Goal: Task Accomplishment & Management: Complete application form

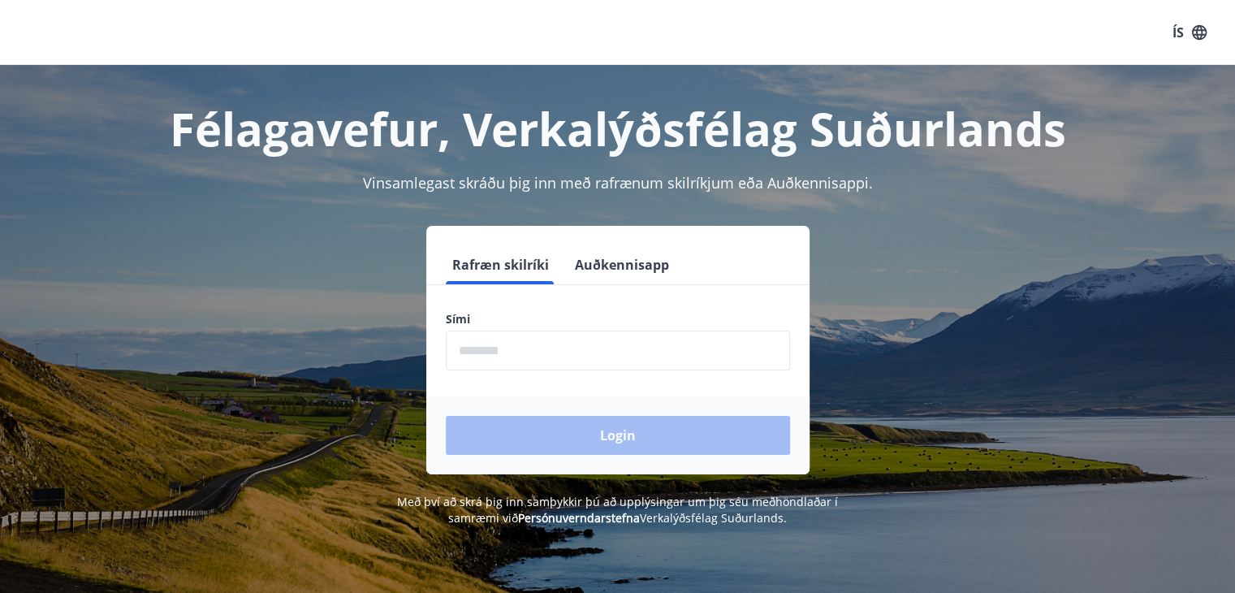
click at [572, 368] on input "phone" at bounding box center [618, 350] width 344 height 40
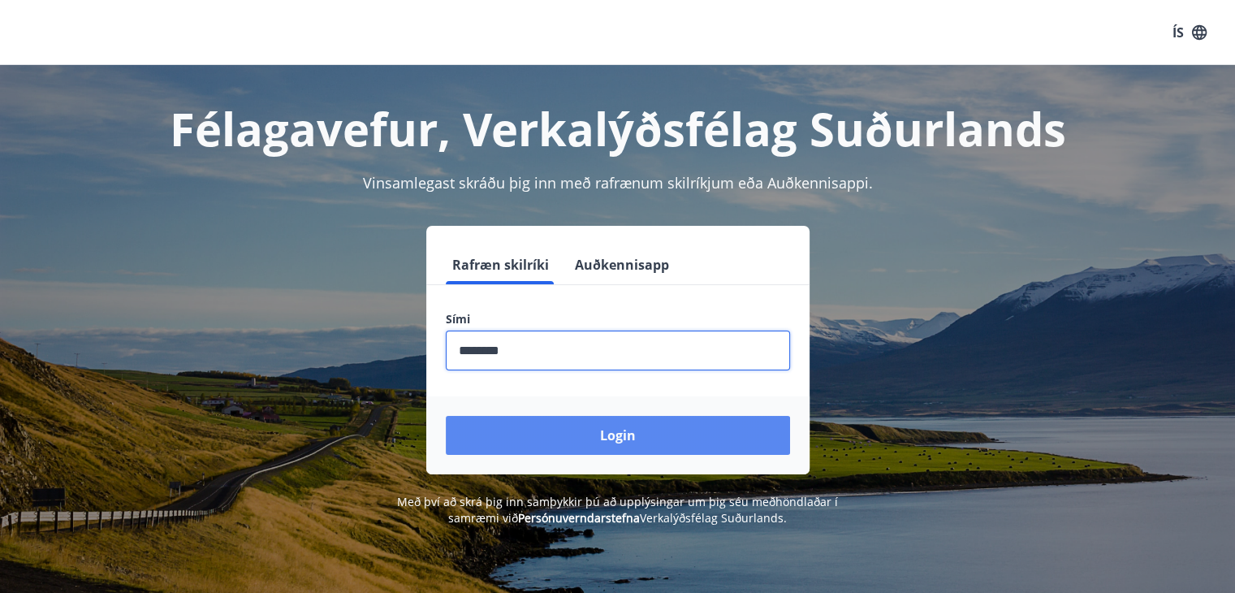
type input "********"
click at [555, 439] on button "Login" at bounding box center [618, 435] width 344 height 39
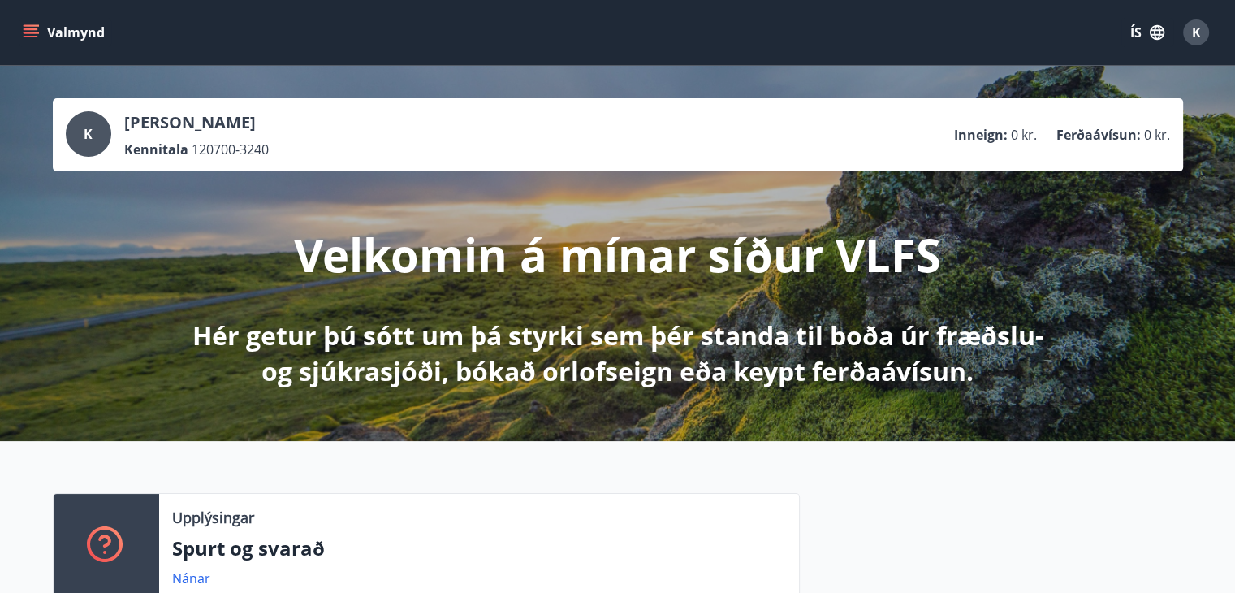
click at [1163, 36] on icon "button" at bounding box center [1157, 32] width 15 height 15
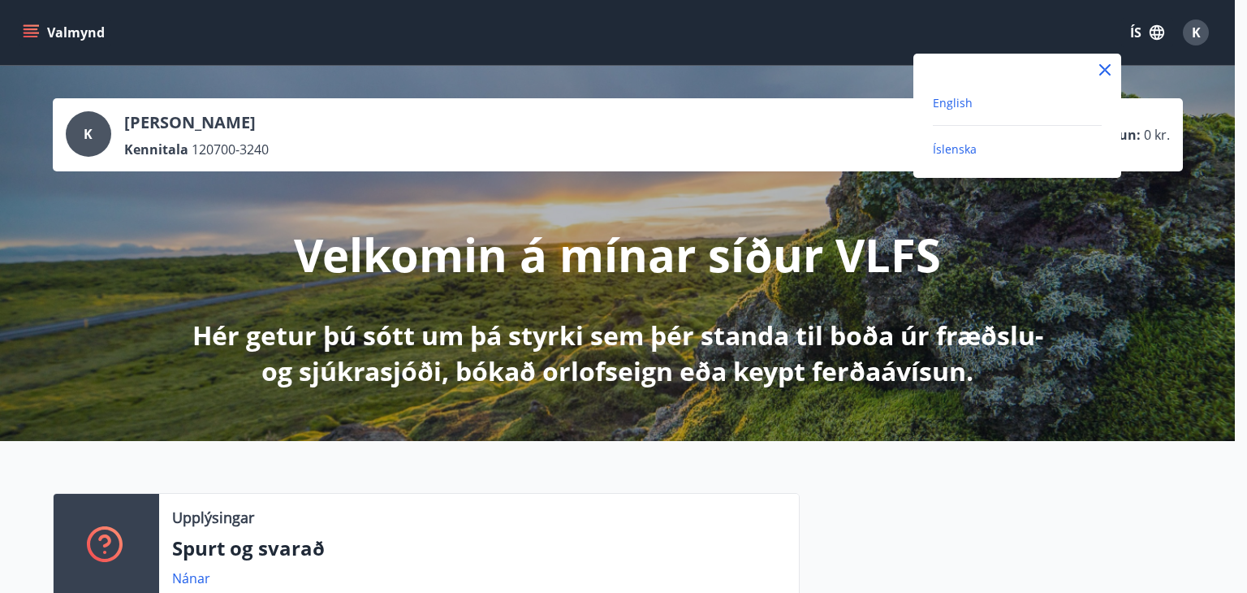
click at [948, 99] on span "English" at bounding box center [953, 102] width 40 height 15
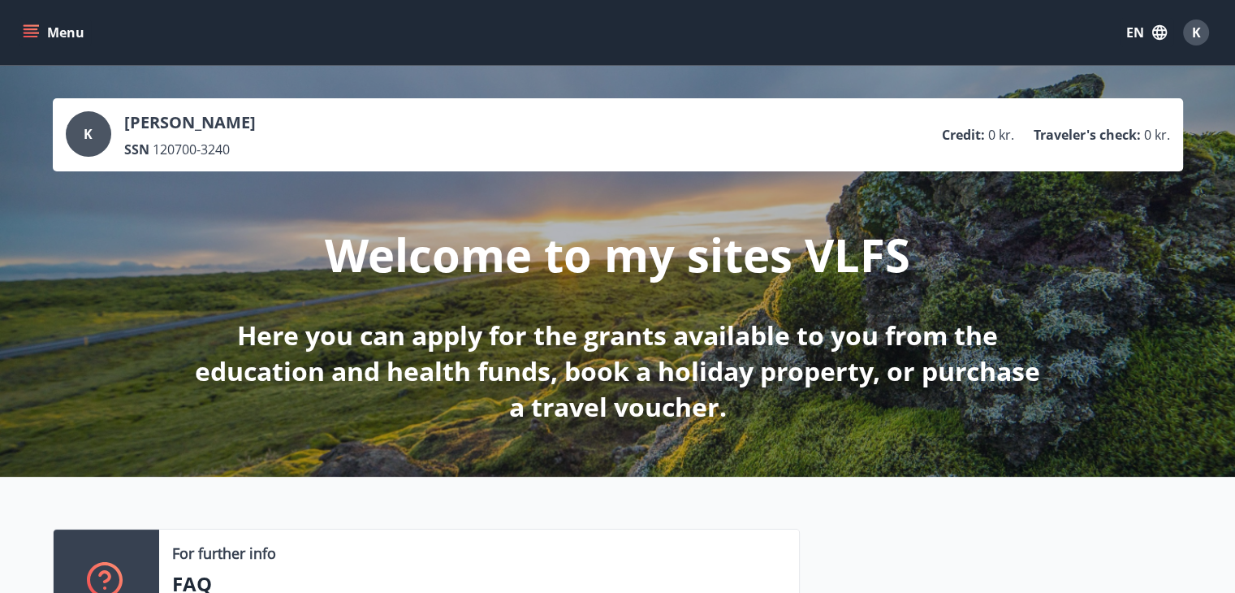
click at [32, 40] on button "Menu" at bounding box center [54, 32] width 71 height 29
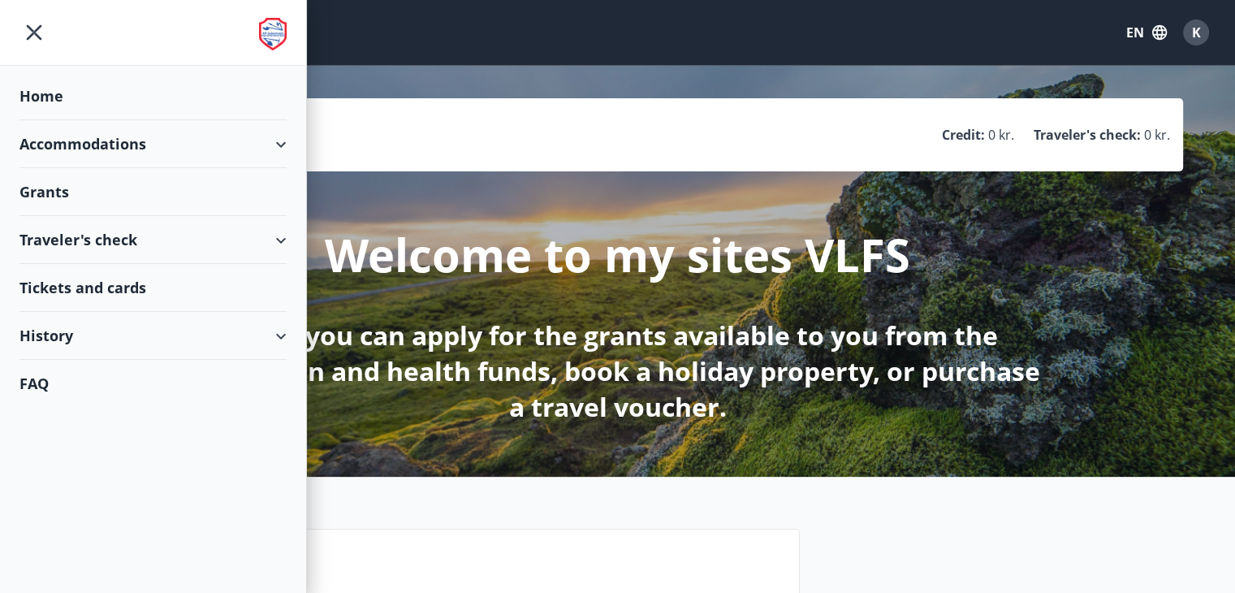
click at [39, 120] on div "Grants" at bounding box center [152, 96] width 267 height 48
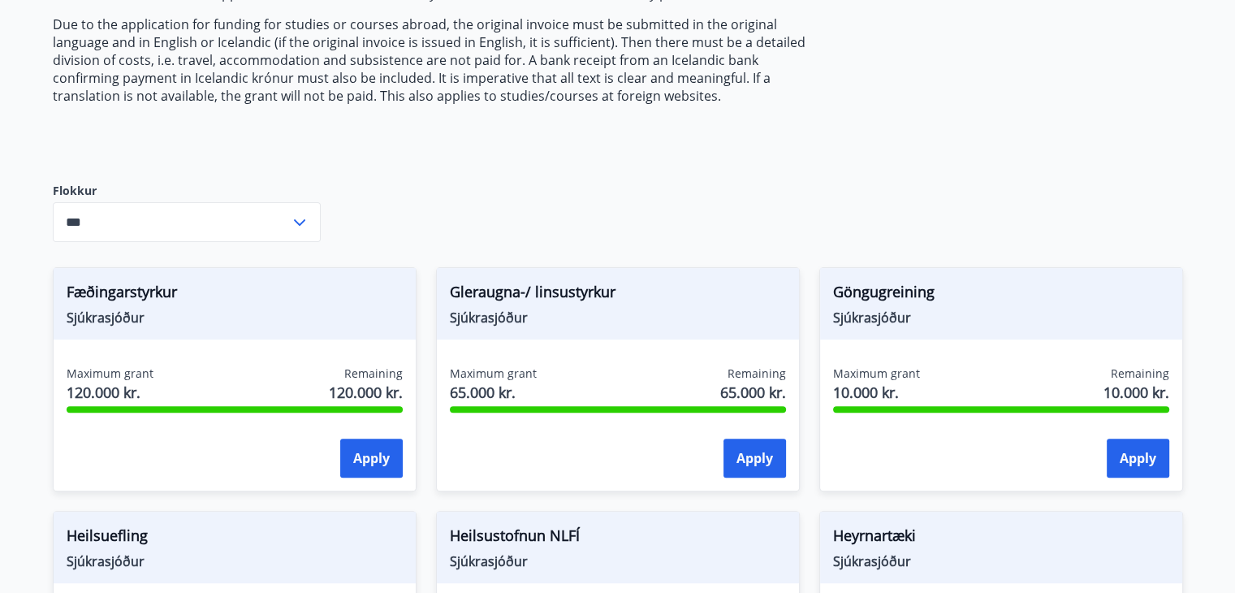
scroll to position [487, 0]
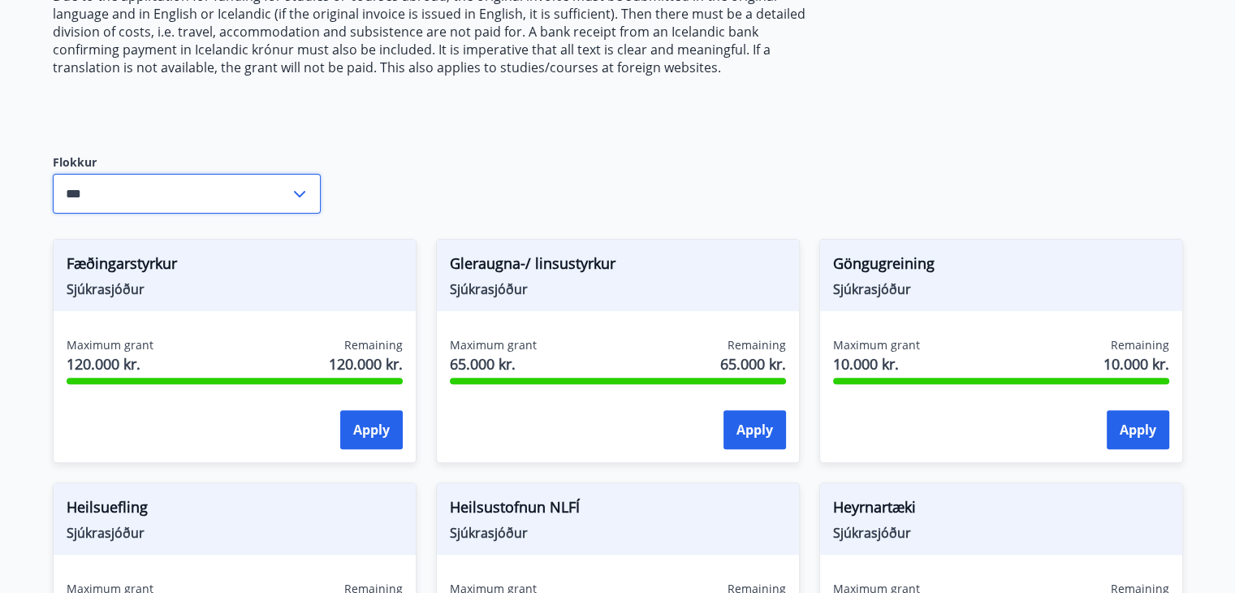
click at [276, 199] on input "***" at bounding box center [171, 194] width 237 height 40
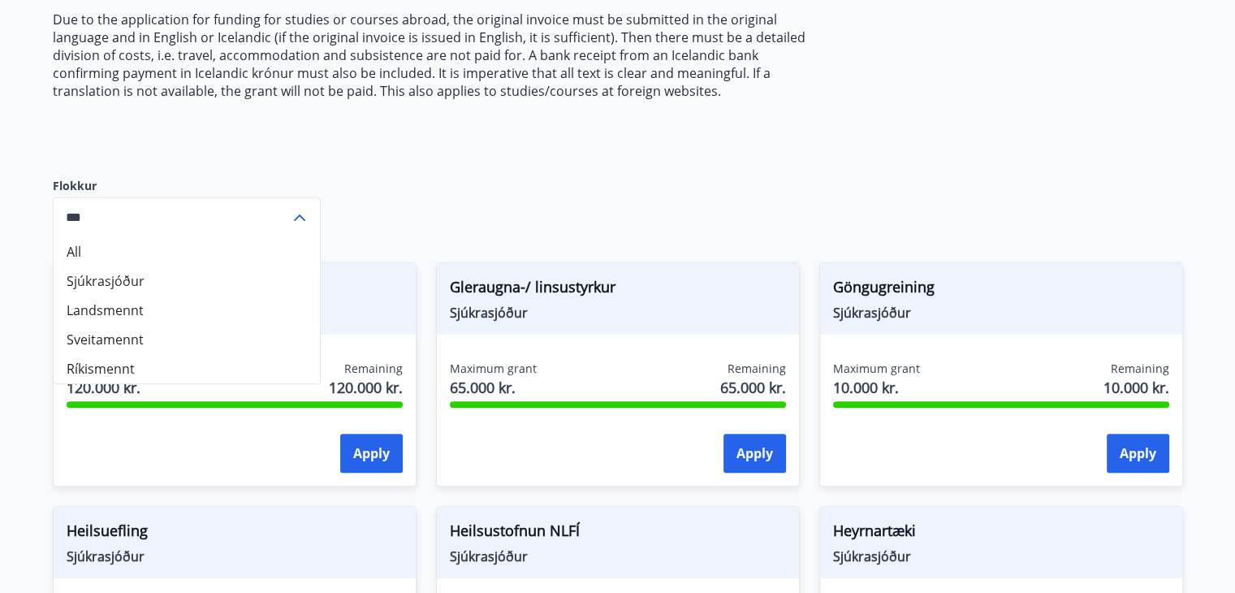
scroll to position [325, 0]
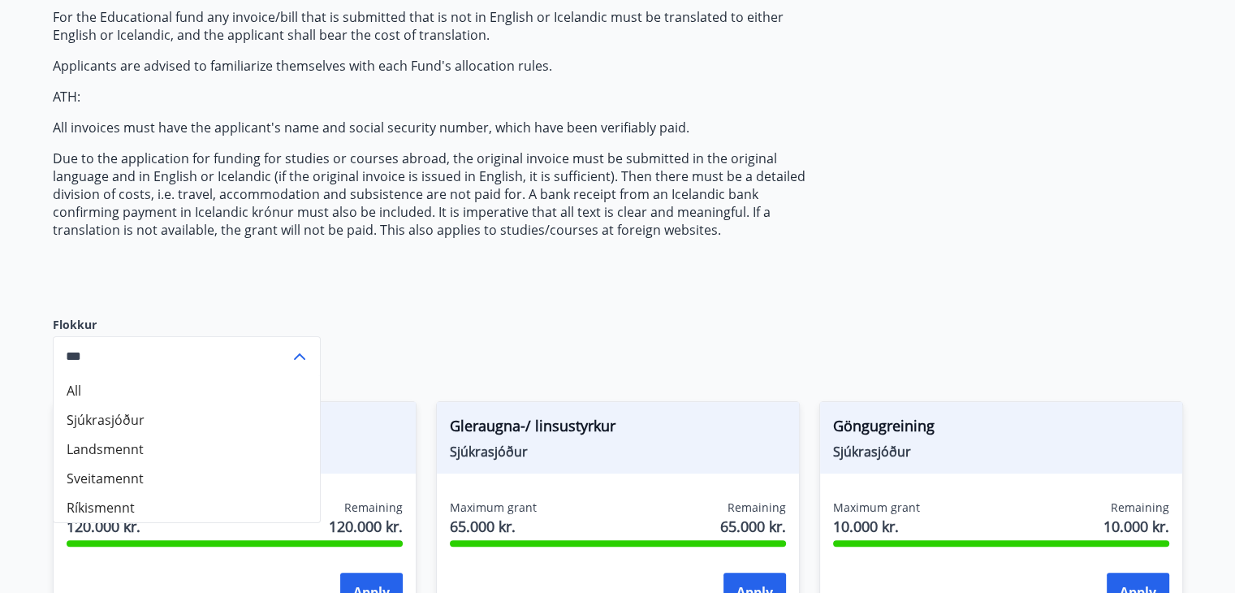
click at [490, 252] on div "The Fund pays grants from the fund to members who meet the regulatory requireme…" at bounding box center [436, 76] width 767 height 429
drag, startPoint x: 803, startPoint y: 243, endPoint x: 704, endPoint y: 293, distance: 111.1
click at [800, 243] on div "The Fund pays grants from the fund to members who meet the regulatory requireme…" at bounding box center [436, 76] width 767 height 429
click at [299, 357] on icon at bounding box center [299, 356] width 19 height 19
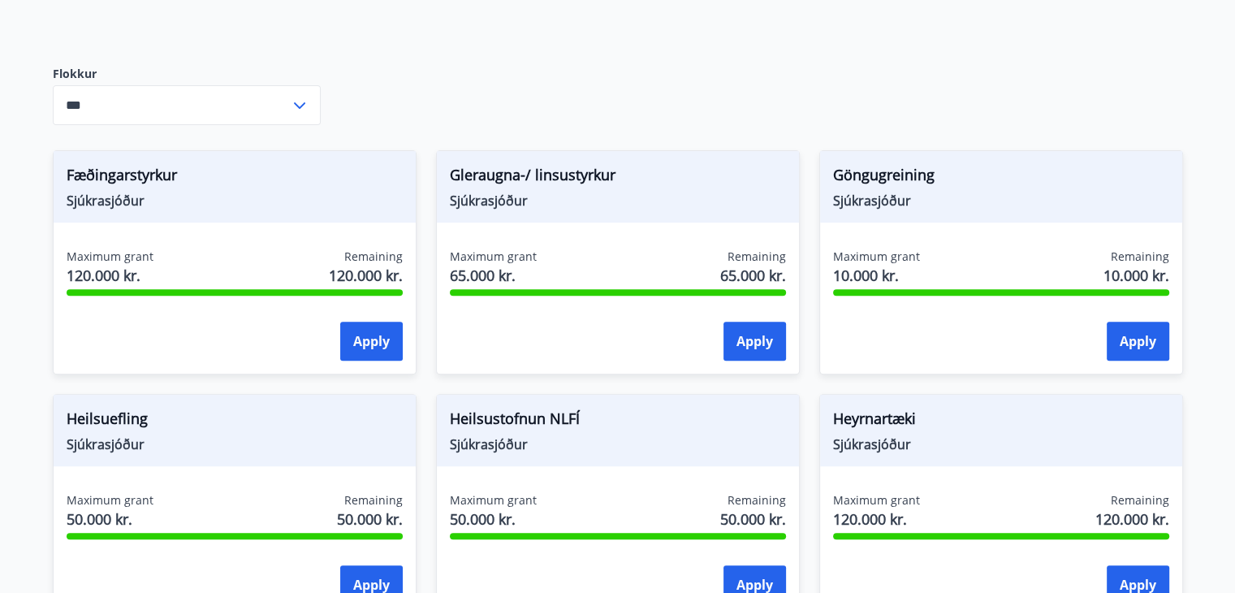
scroll to position [592, 0]
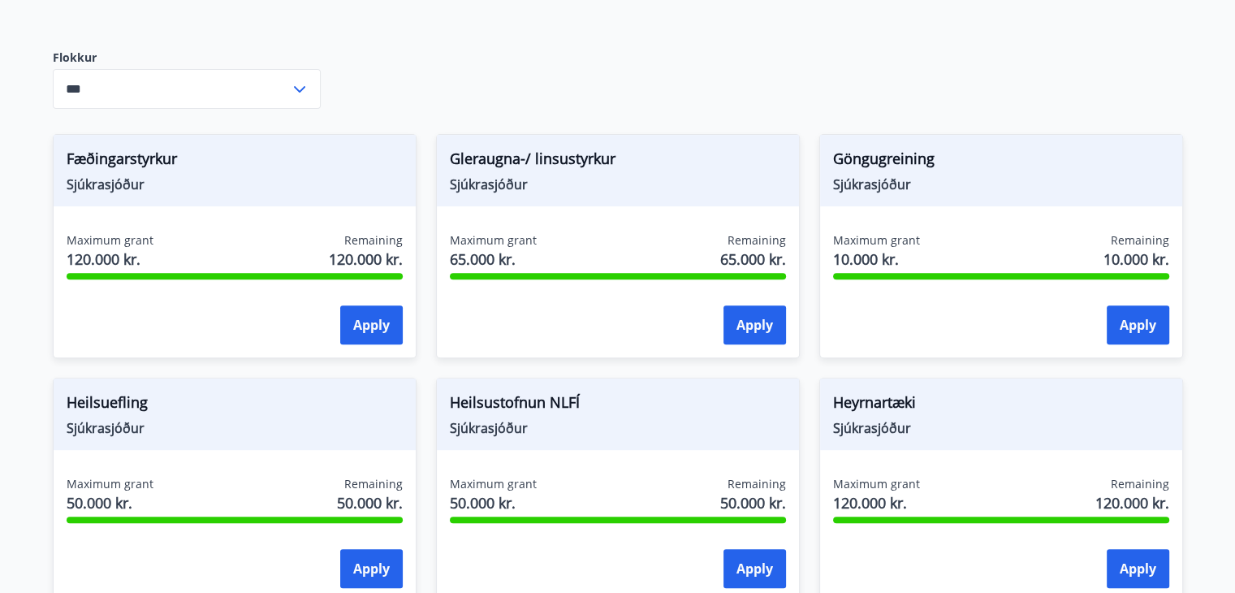
click at [303, 84] on icon at bounding box center [299, 89] width 19 height 19
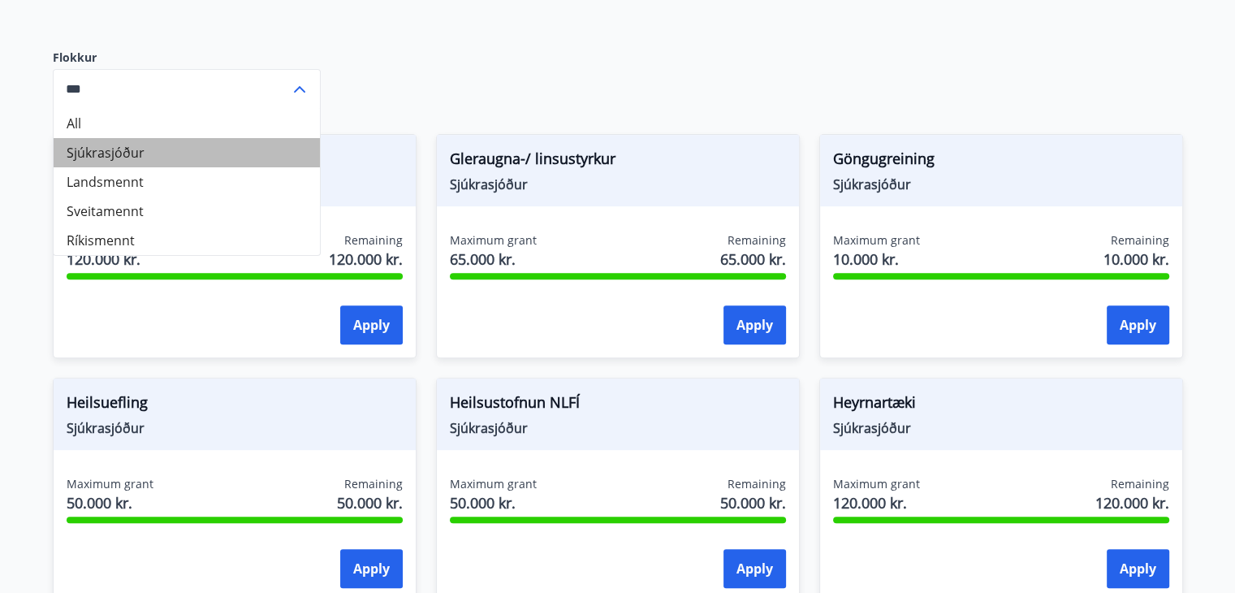
click at [136, 164] on li "Sjúkrasjóður" at bounding box center [187, 152] width 266 height 29
type input "**********"
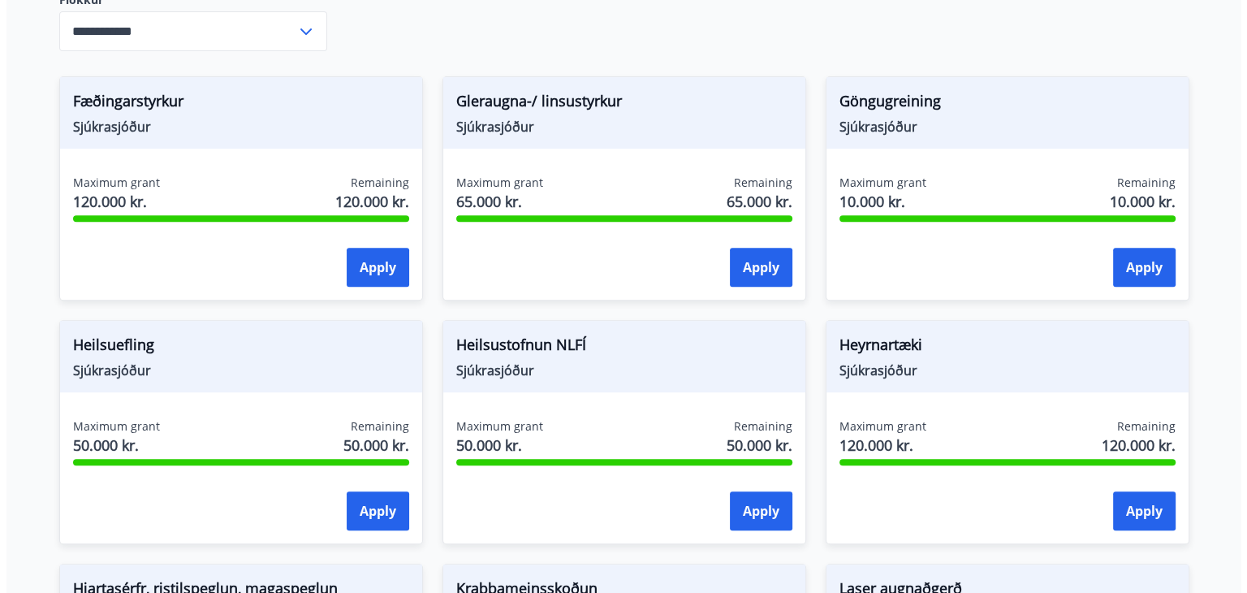
scroll to position [673, 0]
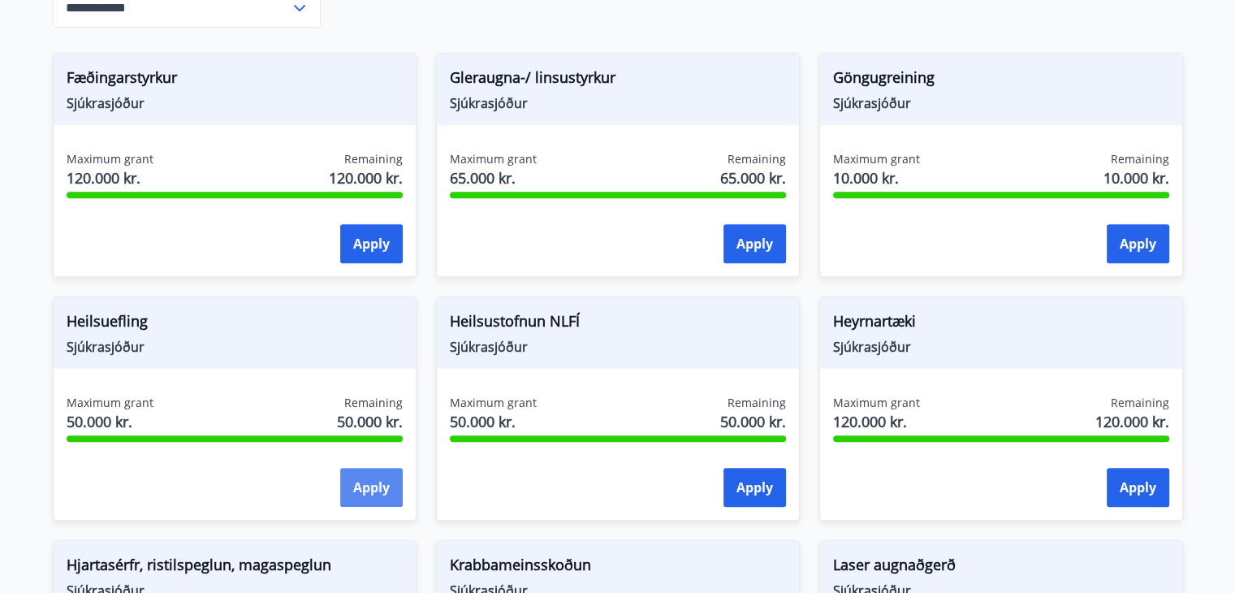
click at [395, 488] on button "Apply" at bounding box center [371, 487] width 63 height 39
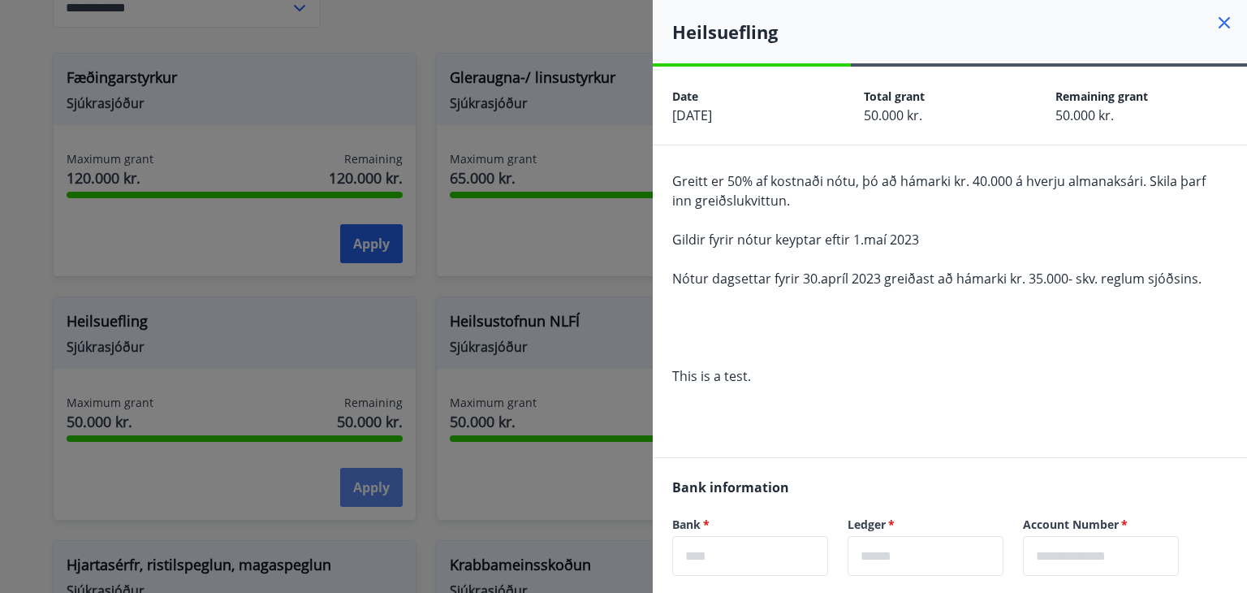
click at [395, 488] on div at bounding box center [623, 296] width 1247 height 593
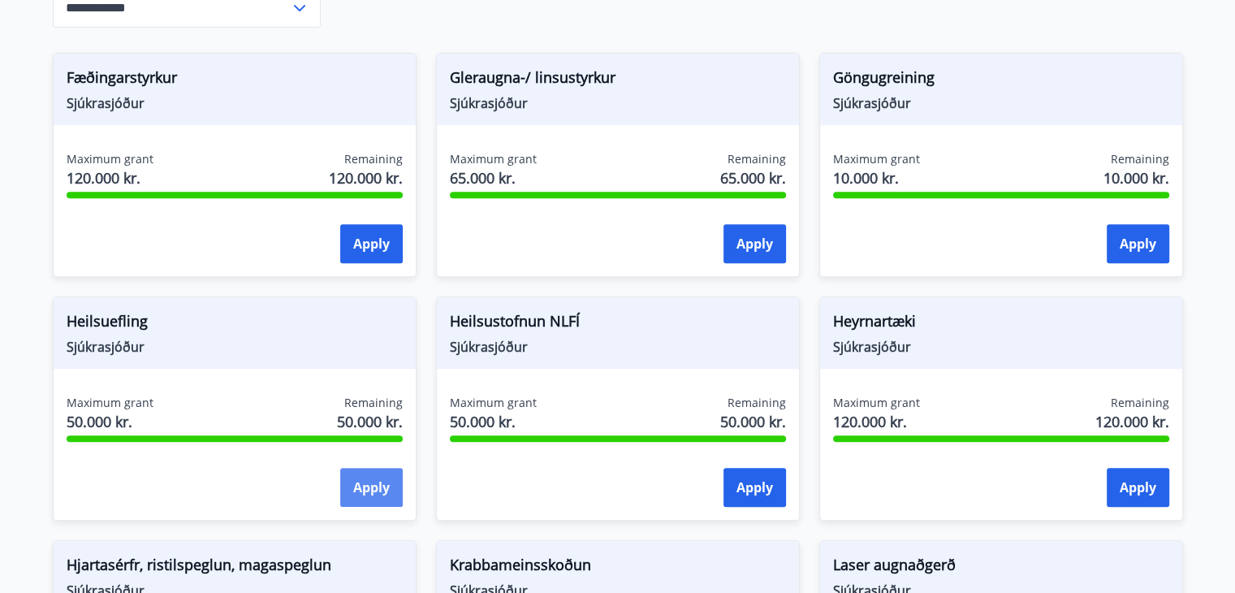
click at [394, 482] on button "Apply" at bounding box center [371, 487] width 63 height 39
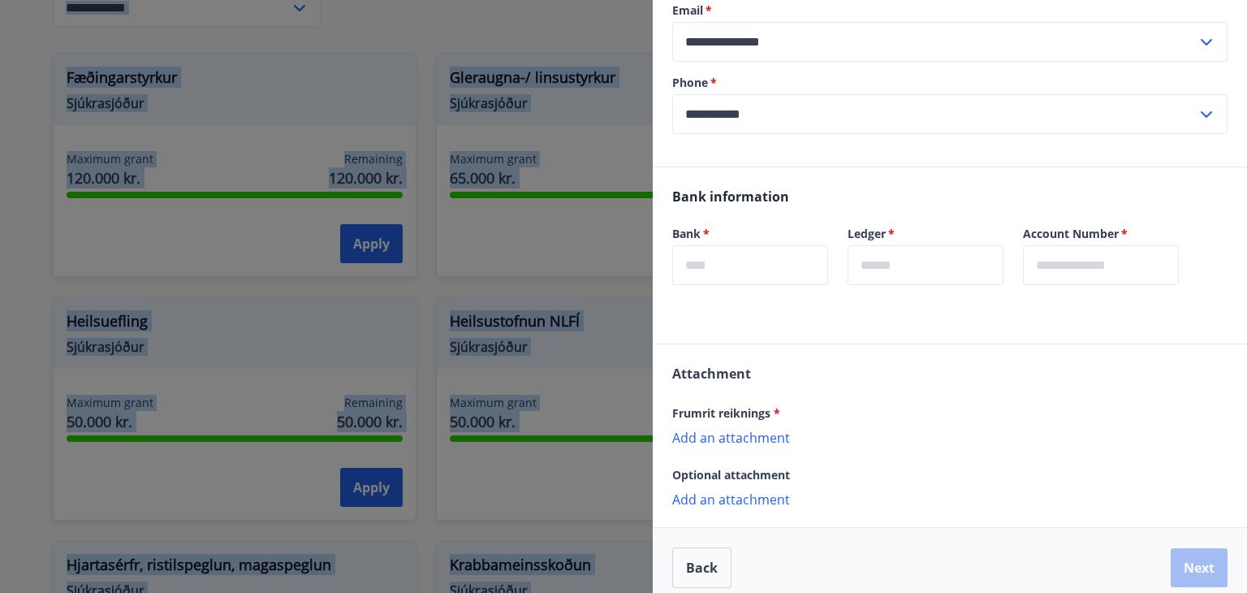
scroll to position [449, 0]
